Goal: Go to known website: Go to known website

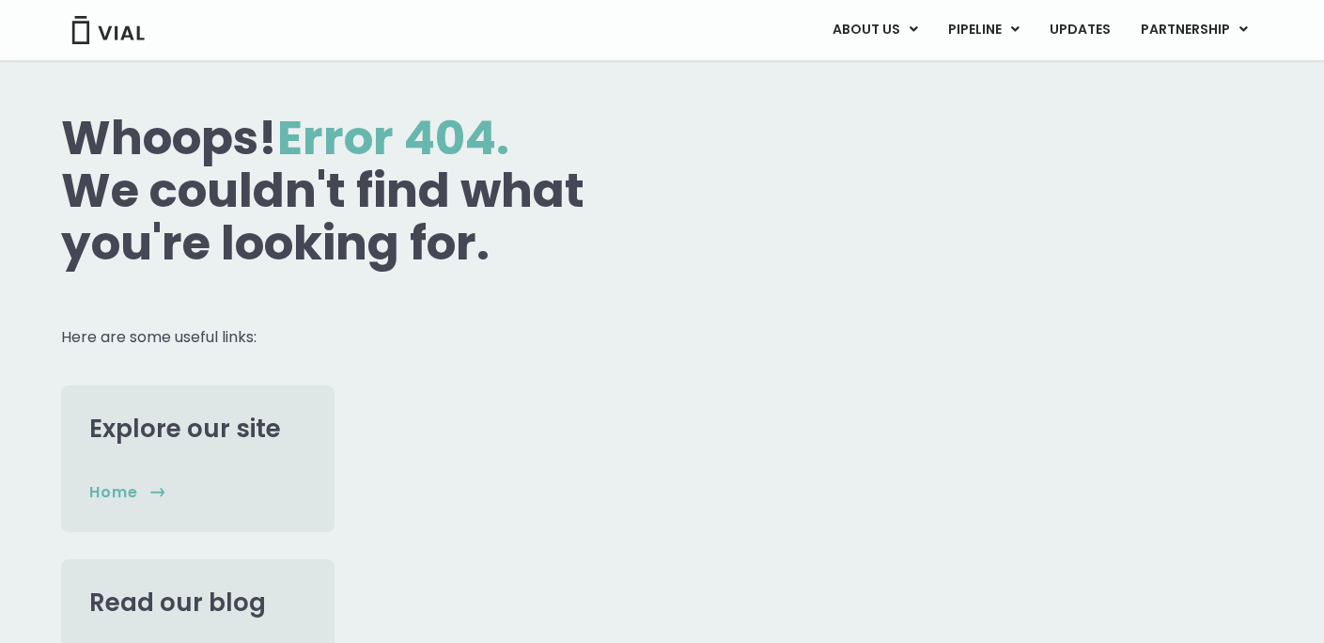
scroll to position [136, 0]
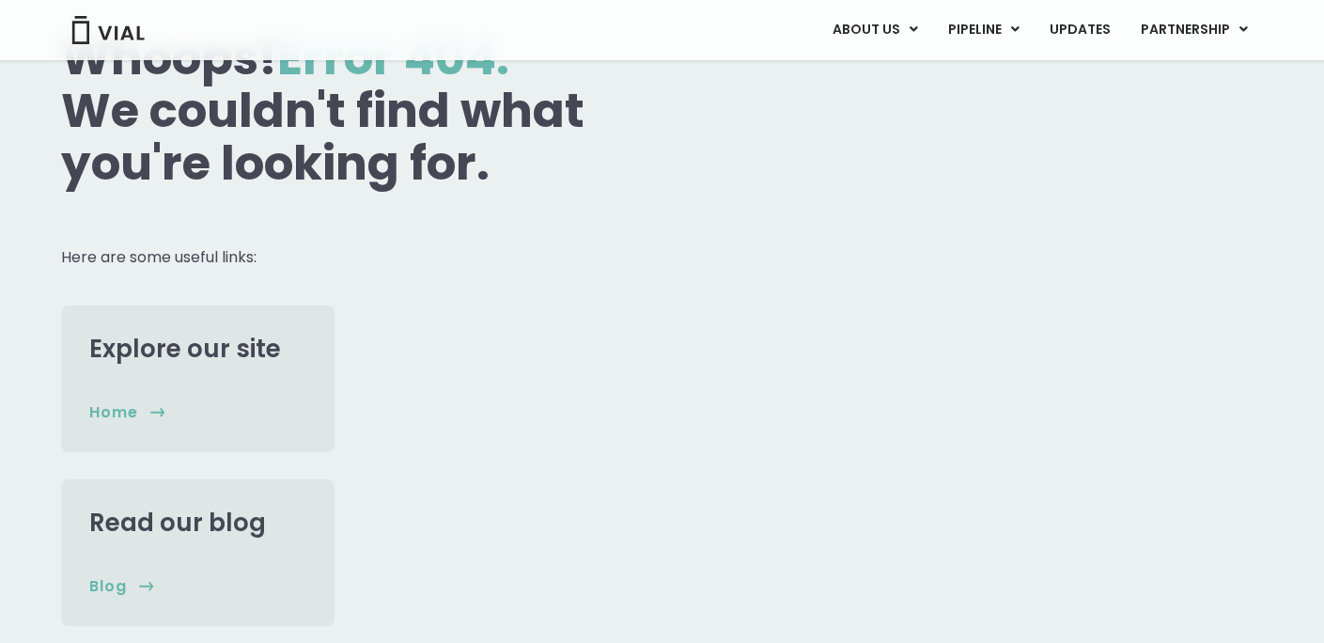
scroll to position [210, 0]
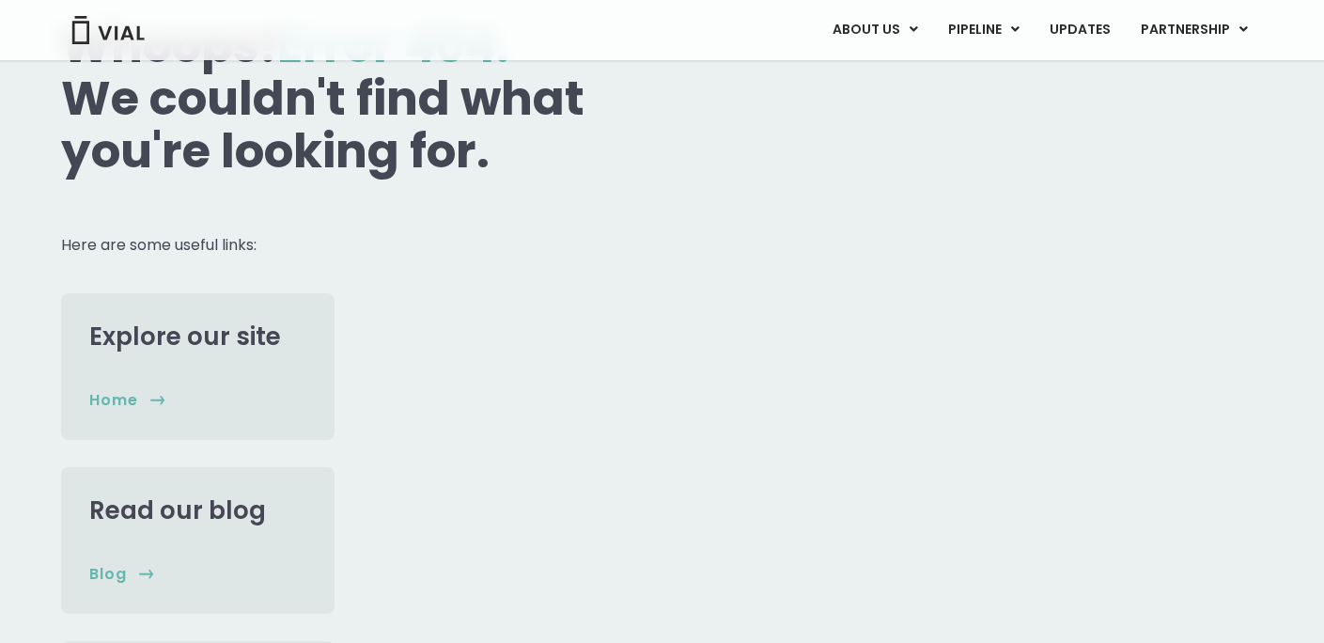
click at [108, 36] on img at bounding box center [107, 30] width 75 height 28
